Goal: Find contact information: Find contact information

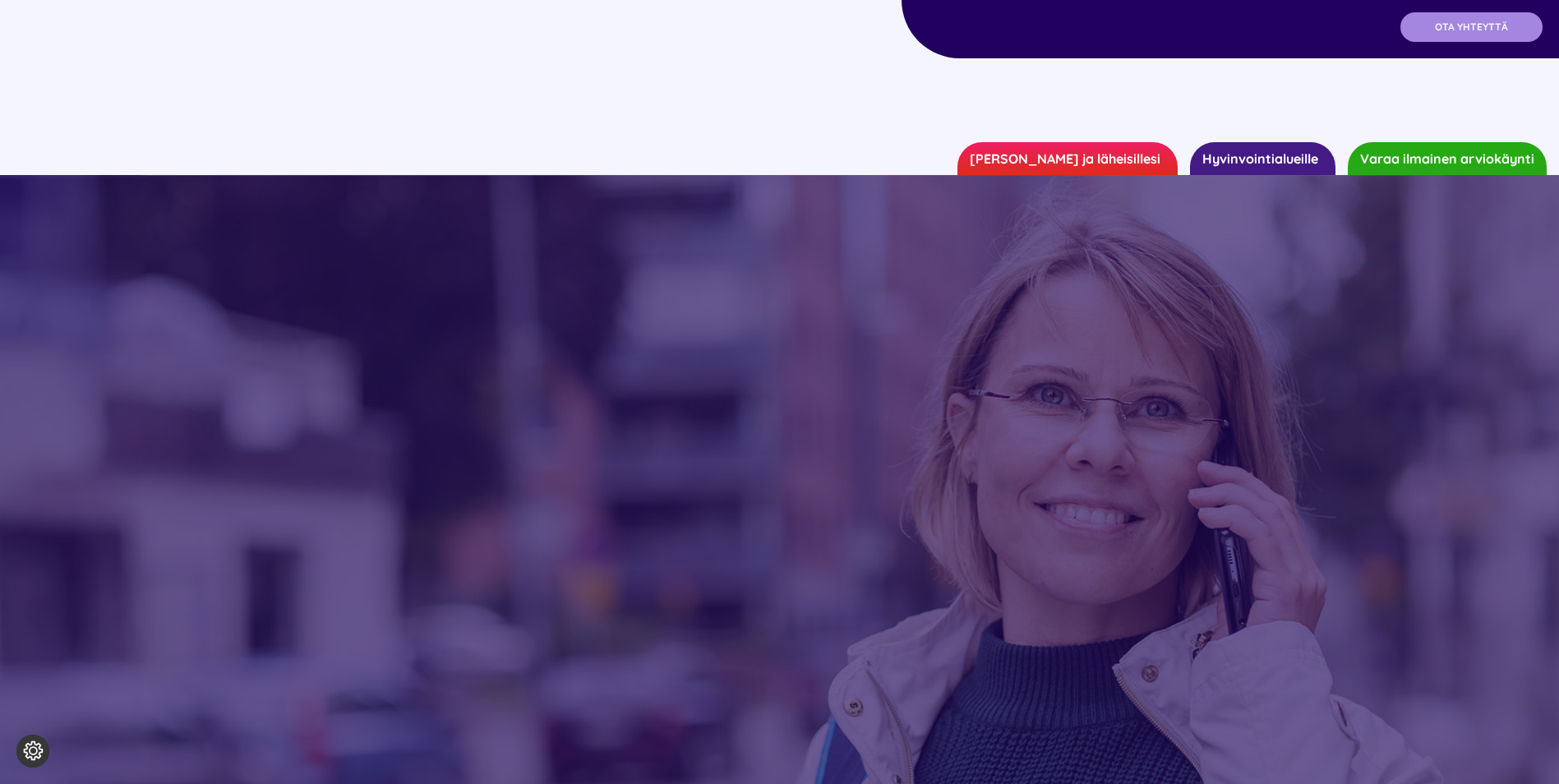
click at [1481, 24] on span "OTA YHTEYTTÄ" at bounding box center [1471, 26] width 73 height 12
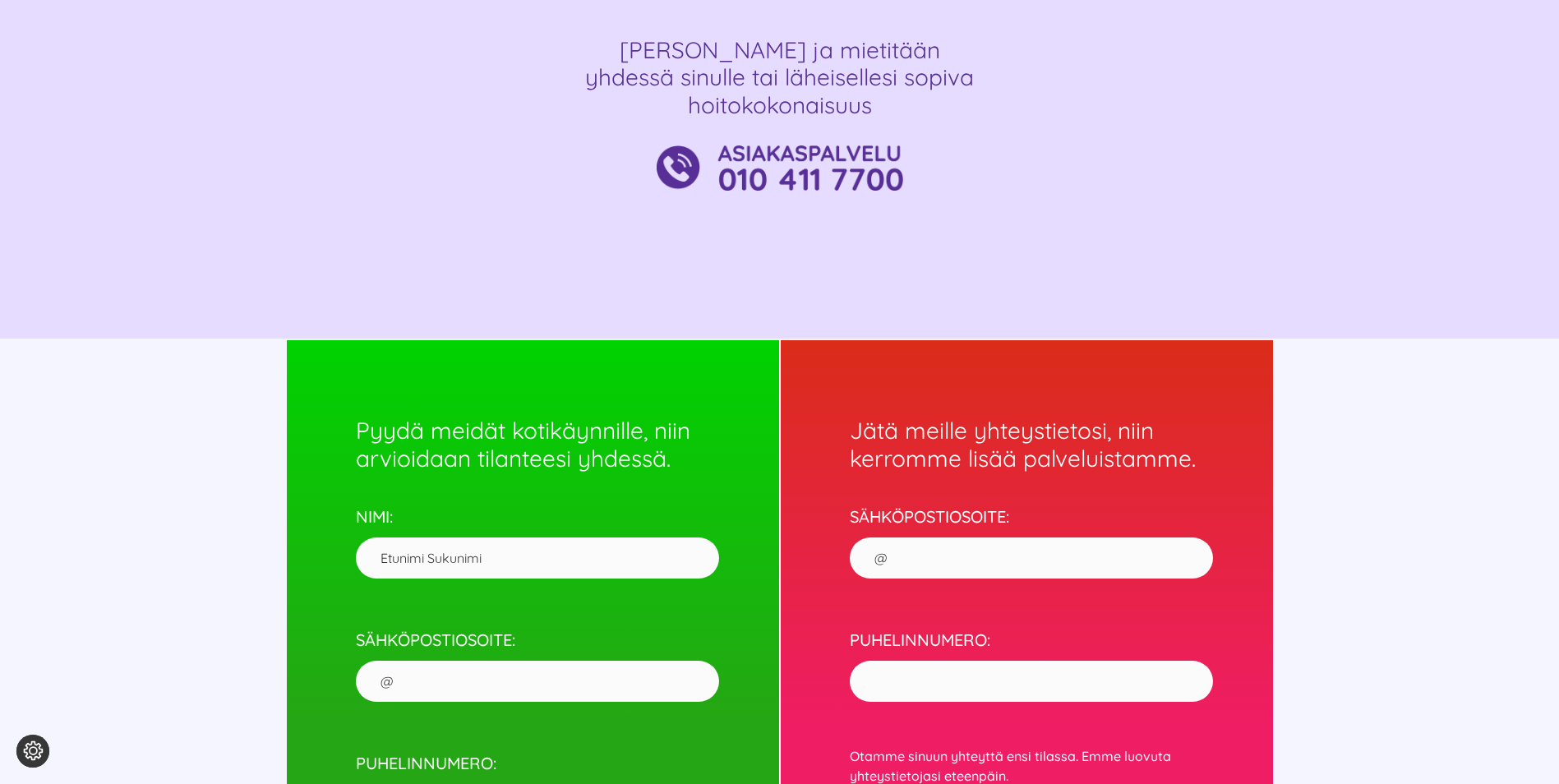
scroll to position [1131, 0]
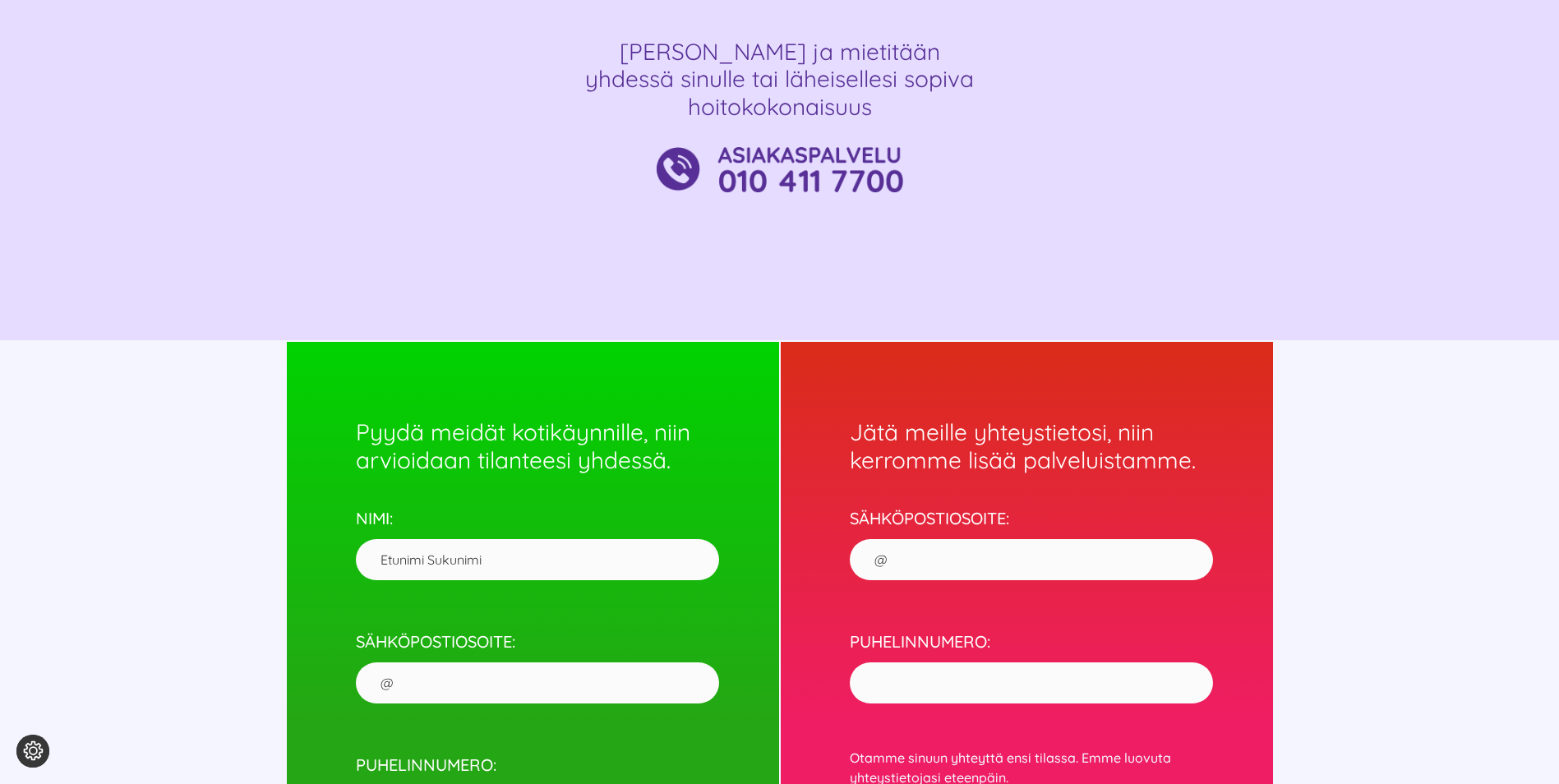
drag, startPoint x: 905, startPoint y: 186, endPoint x: 723, endPoint y: 185, distance: 182.0
click at [723, 185] on div at bounding box center [780, 170] width 987 height 46
click at [1453, 533] on div "Pyydä meidät kotikäynnille, niin arvioidaan tilanteesi yhdessä. NIMI: SÄHKÖPOST…" at bounding box center [780, 688] width 1559 height 695
